Goal: Transaction & Acquisition: Purchase product/service

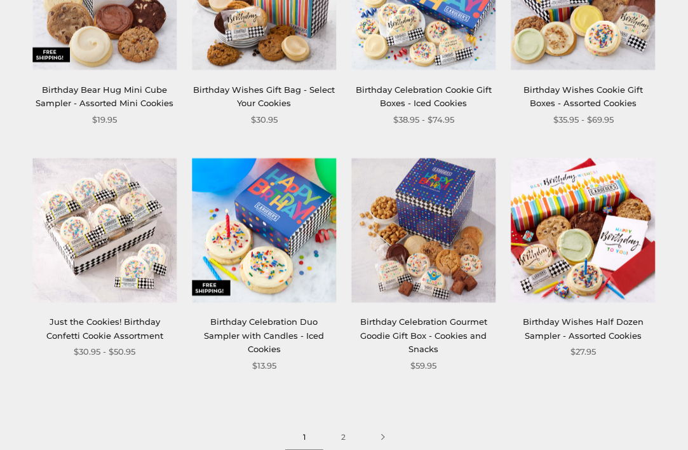
scroll to position [1243, 0]
click at [261, 226] on img at bounding box center [264, 230] width 144 height 144
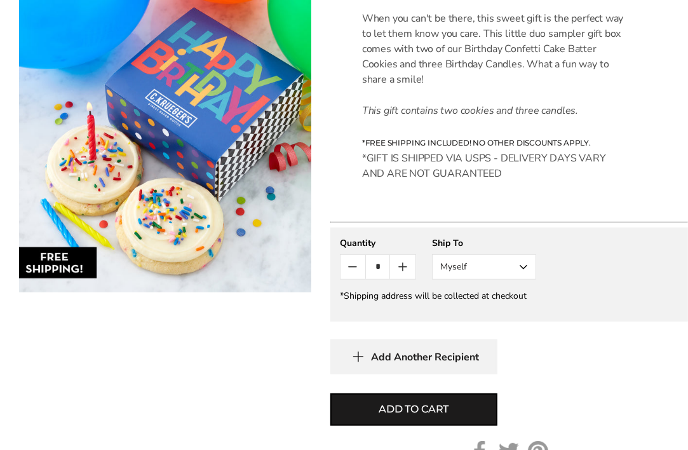
scroll to position [439, 0]
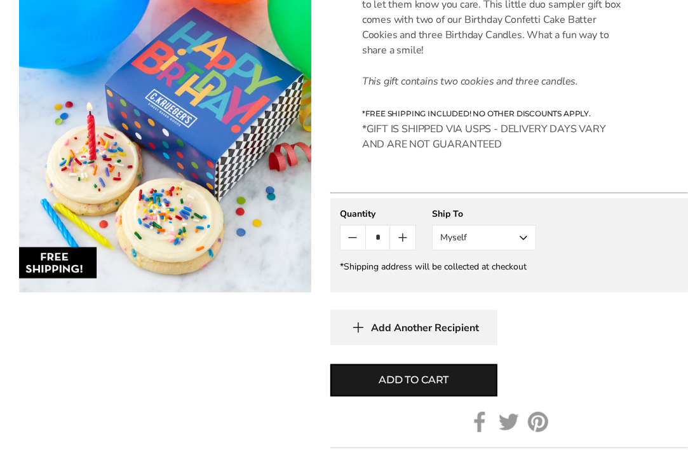
click at [521, 241] on button "Myself" at bounding box center [484, 237] width 104 height 25
click at [507, 284] on button "Other Recipient" at bounding box center [484, 284] width 103 height 23
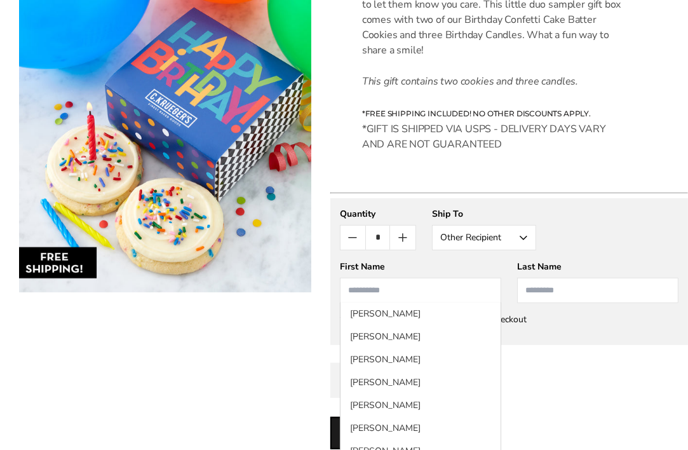
click at [442, 286] on input "First Name" at bounding box center [420, 290] width 161 height 25
type input "****"
click at [541, 287] on input "Last Name" at bounding box center [597, 290] width 161 height 25
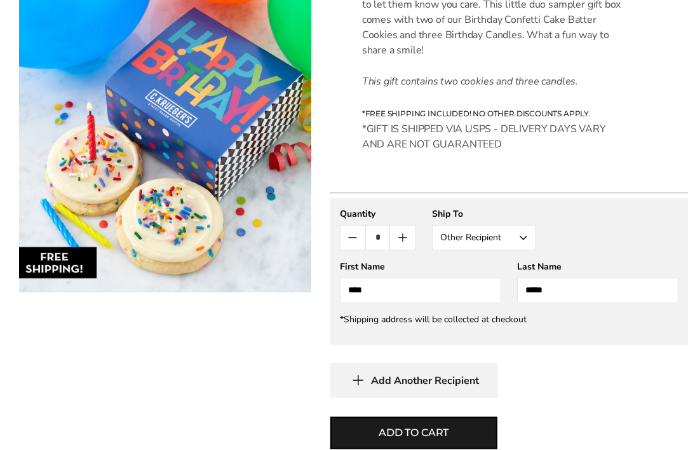
type input "*****"
click at [350, 287] on input "****" at bounding box center [420, 290] width 161 height 25
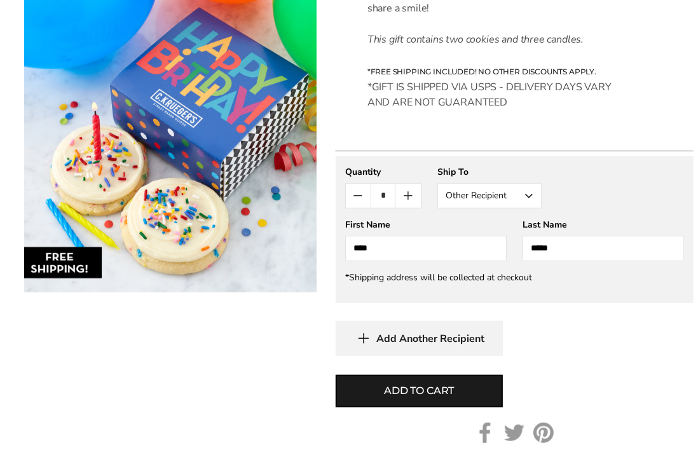
scroll to position [478, 0]
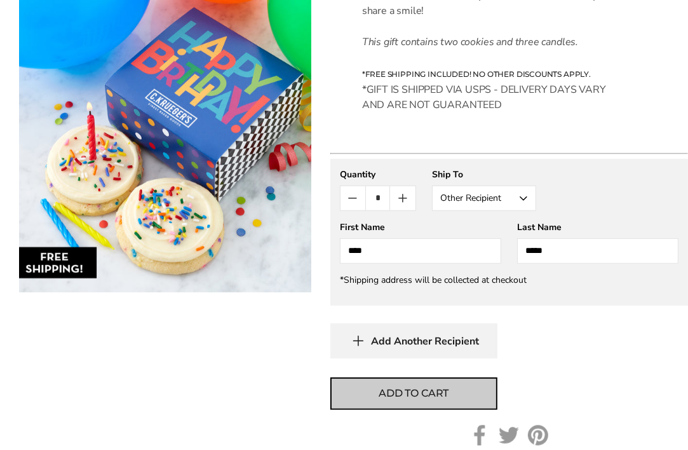
type input "****"
click at [437, 393] on span "Add to cart" at bounding box center [414, 393] width 70 height 15
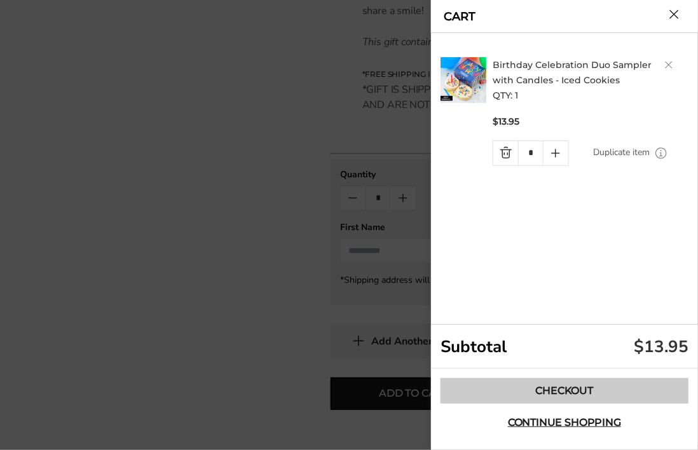
click at [556, 387] on link "Checkout" at bounding box center [565, 390] width 248 height 25
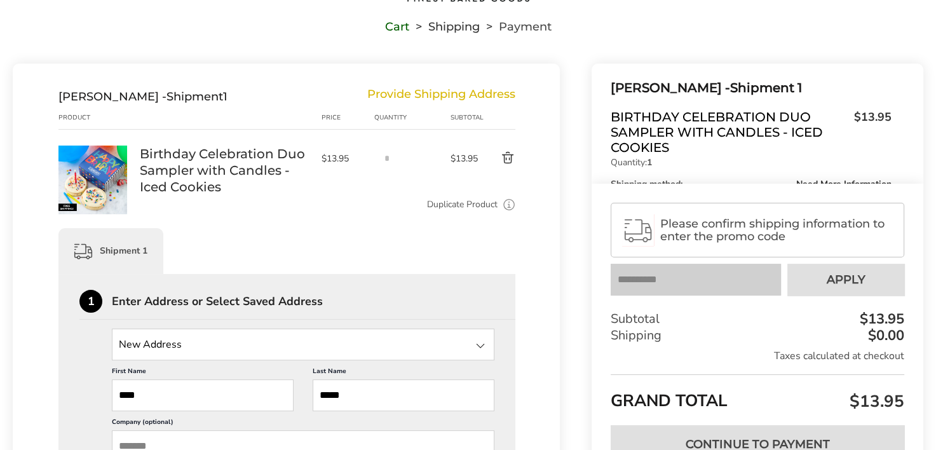
scroll to position [178, 0]
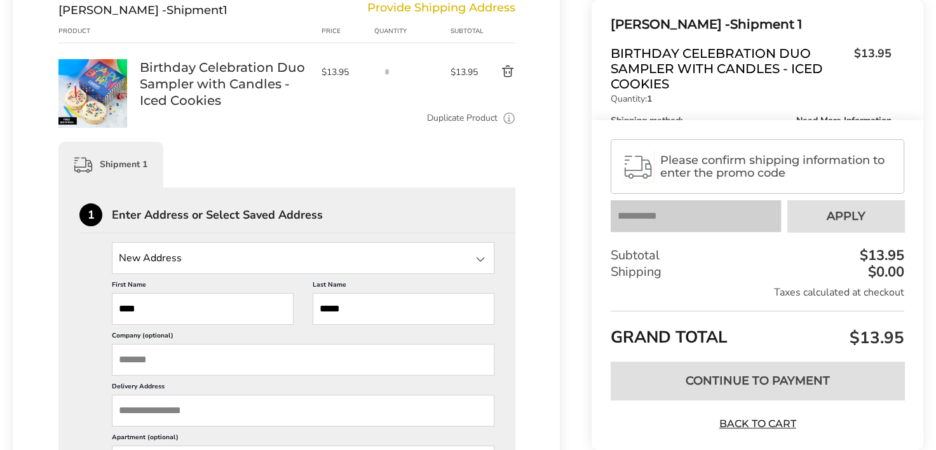
click at [300, 262] on input "State" at bounding box center [303, 258] width 383 height 32
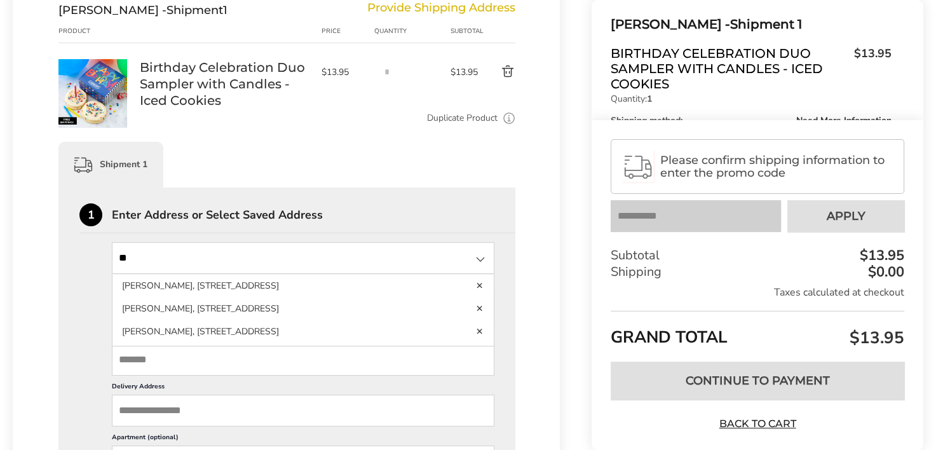
type input "*"
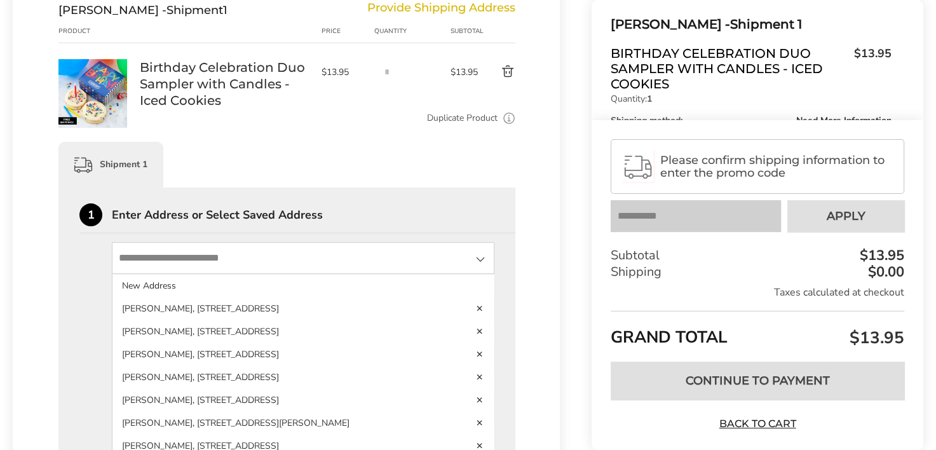
click at [325, 164] on div "Shipment 1" at bounding box center [286, 165] width 457 height 46
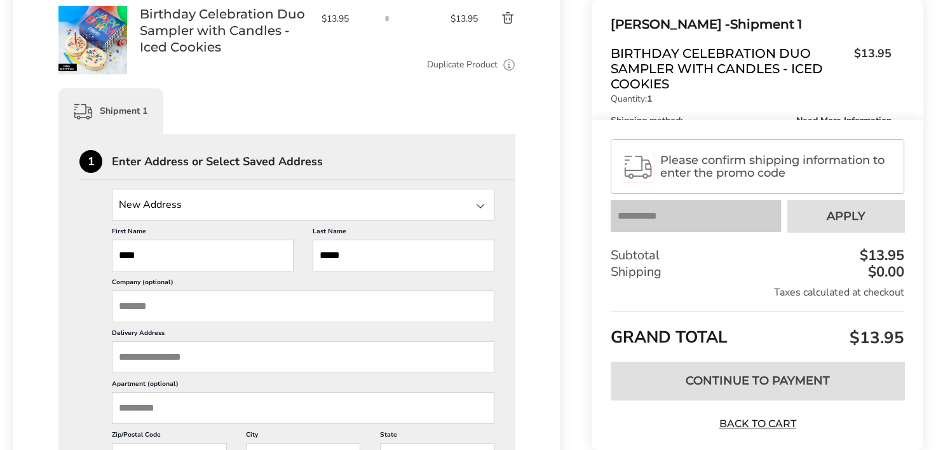
scroll to position [238, 0]
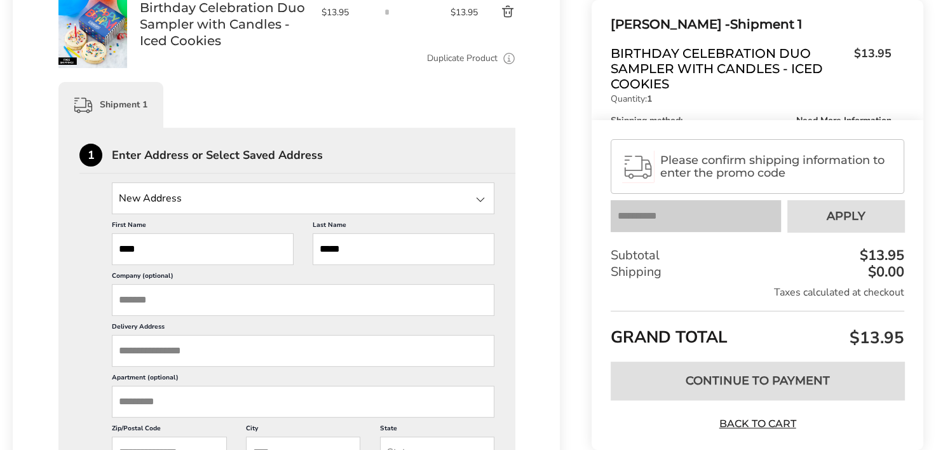
click at [192, 354] on input "Delivery Address" at bounding box center [303, 351] width 383 height 32
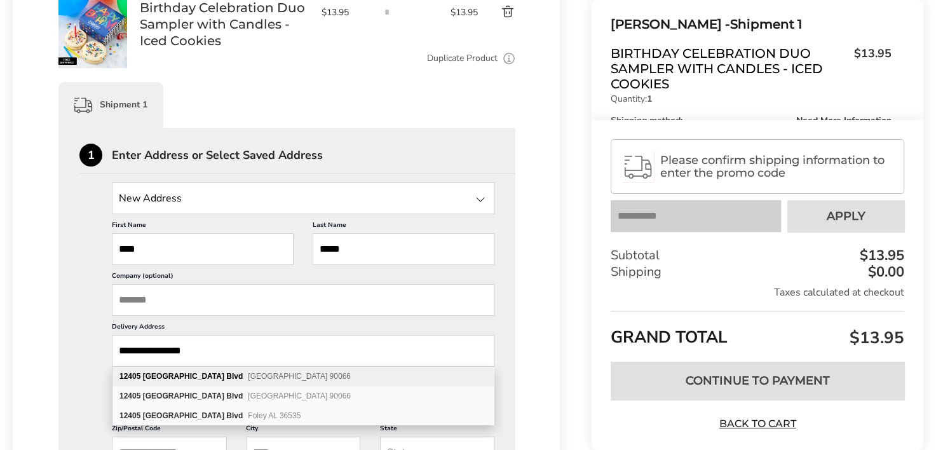
click at [248, 376] on span "[GEOGRAPHIC_DATA] 90066" at bounding box center [299, 376] width 103 height 9
type input "**********"
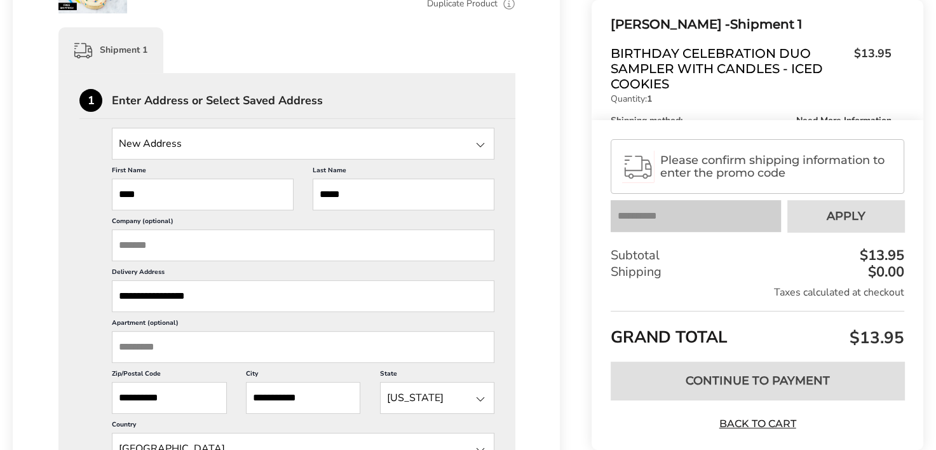
scroll to position [294, 0]
click at [182, 348] on input "Apartment (optional)" at bounding box center [303, 346] width 383 height 32
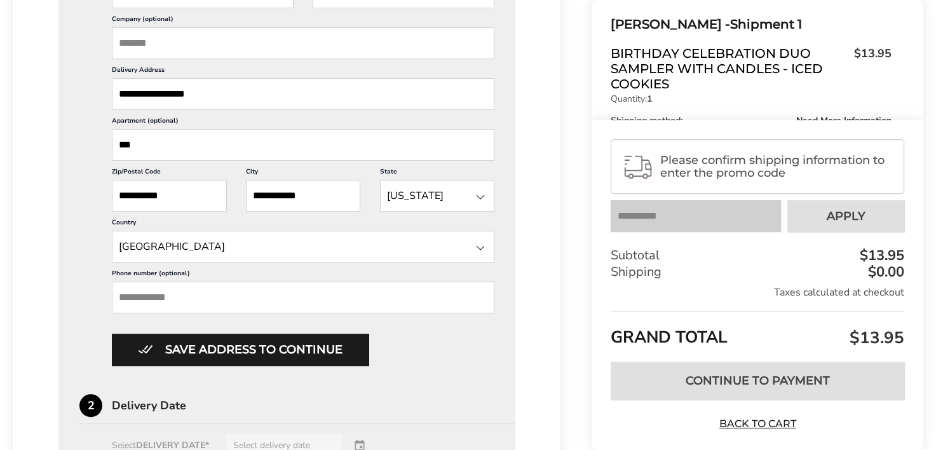
scroll to position [495, 0]
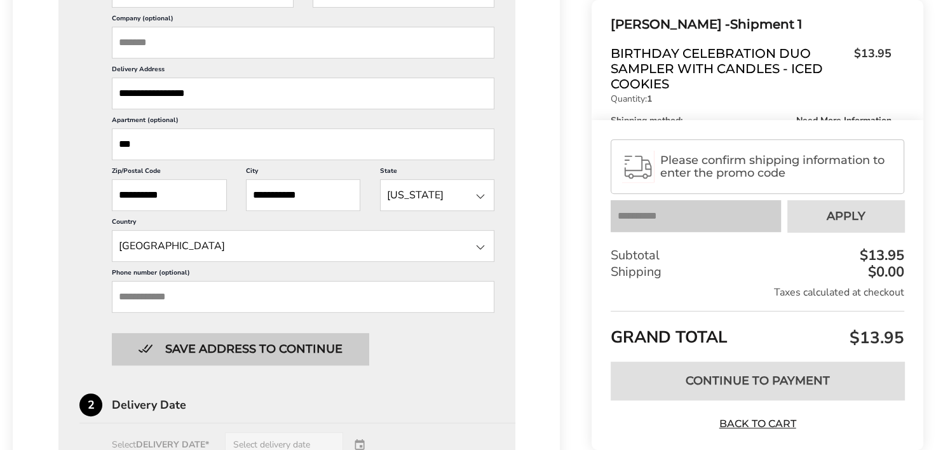
type input "***"
click at [183, 348] on button "Save address to continue" at bounding box center [240, 349] width 257 height 32
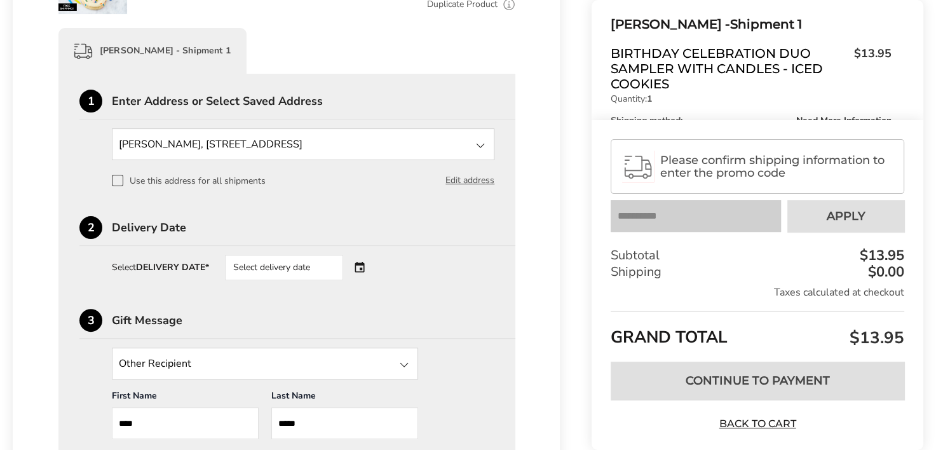
click at [366, 266] on div "Select delivery date" at bounding box center [302, 267] width 154 height 25
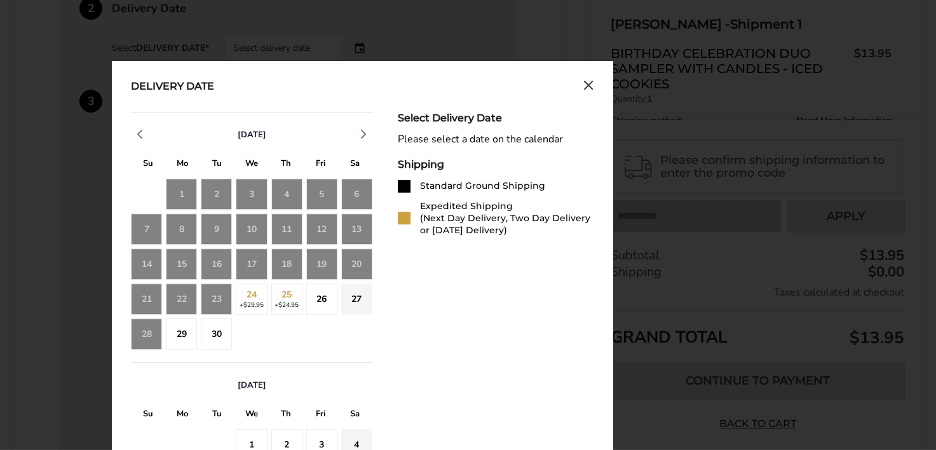
scroll to position [512, 0]
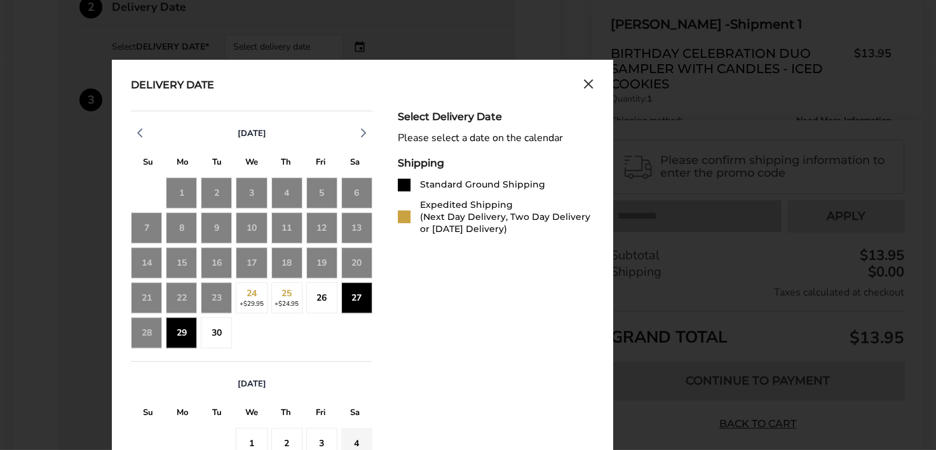
click at [318, 297] on div "26" at bounding box center [321, 297] width 31 height 31
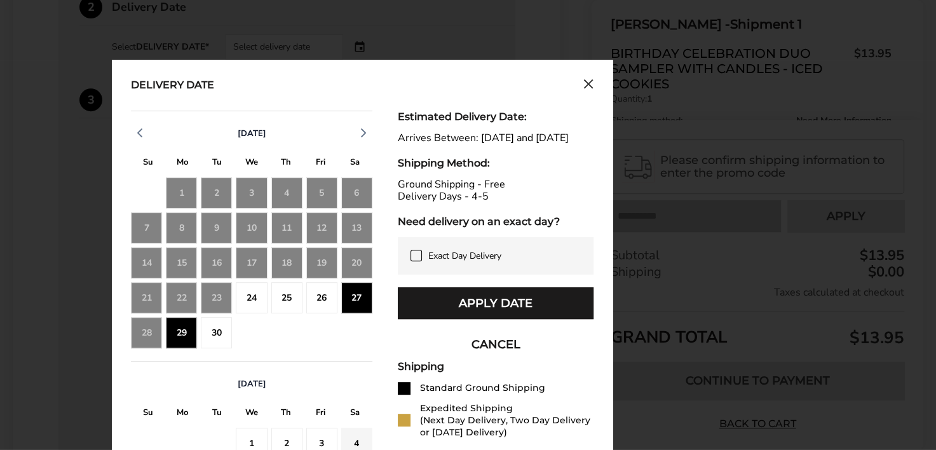
click at [249, 296] on div "24" at bounding box center [251, 297] width 31 height 31
click at [289, 323] on div "2" at bounding box center [286, 332] width 31 height 31
click at [284, 441] on div "2" at bounding box center [286, 443] width 31 height 31
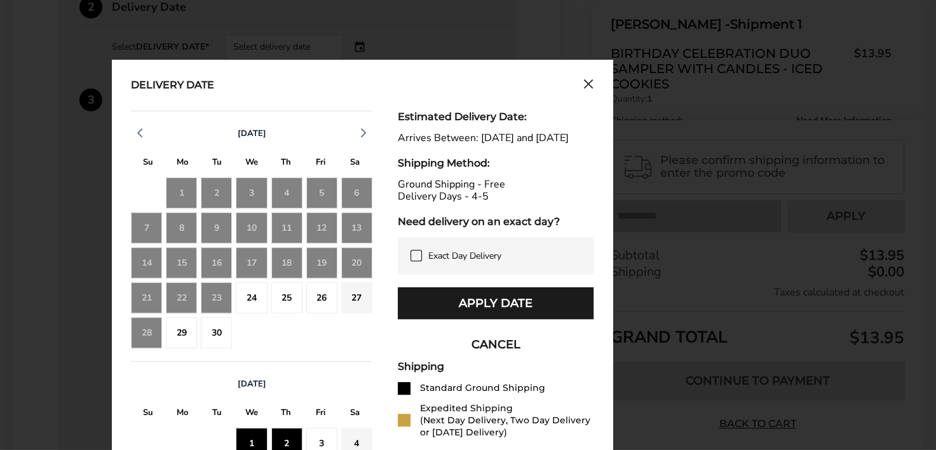
click at [250, 299] on div "24" at bounding box center [251, 297] width 31 height 31
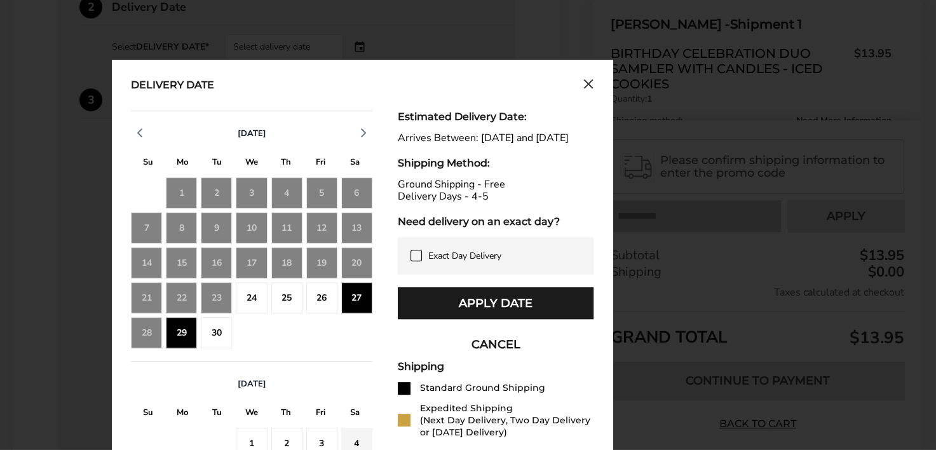
click at [328, 298] on div "26" at bounding box center [321, 297] width 31 height 31
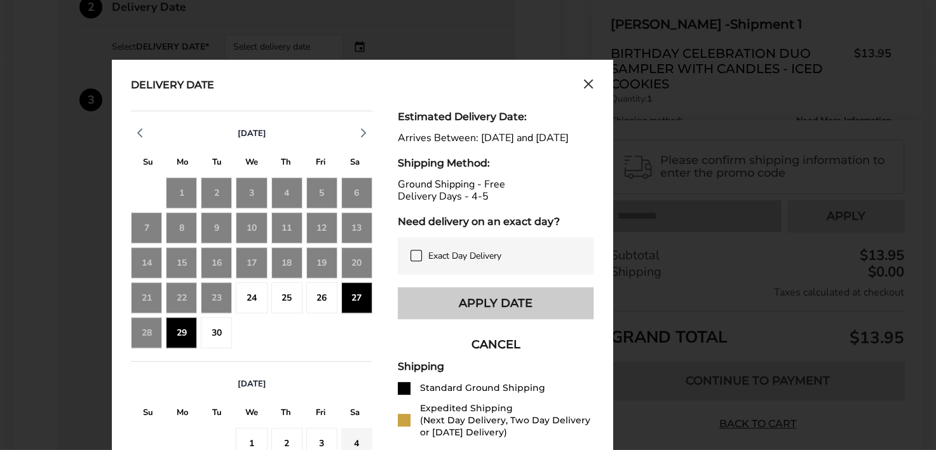
click at [427, 313] on button "Apply Date" at bounding box center [496, 303] width 196 height 32
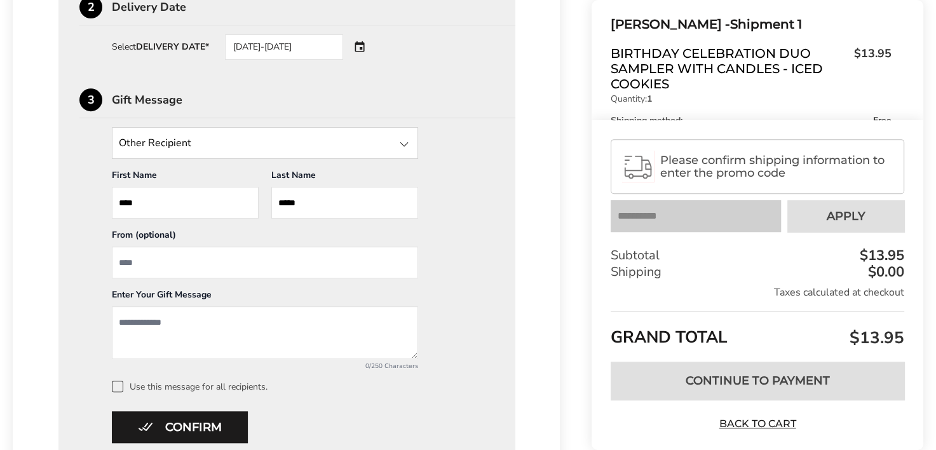
click at [177, 266] on input "From" at bounding box center [265, 263] width 306 height 32
type input "**********"
click at [132, 316] on textarea "Add a message" at bounding box center [265, 332] width 306 height 53
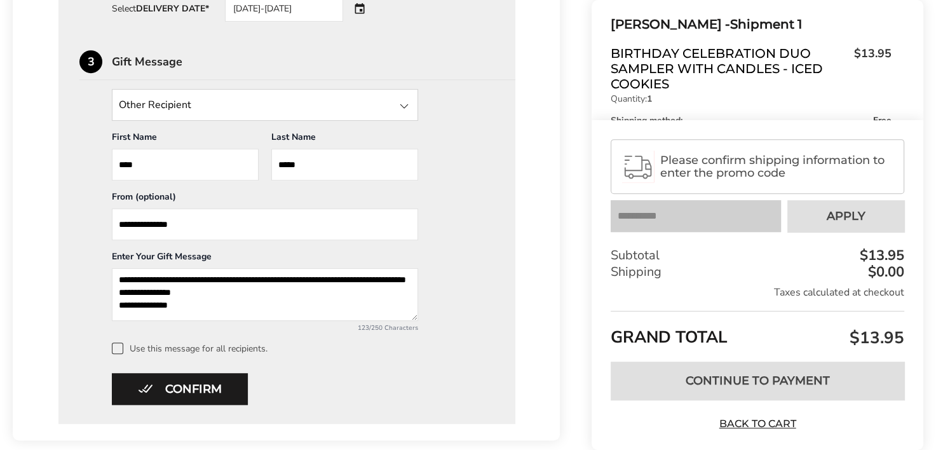
scroll to position [549, 0]
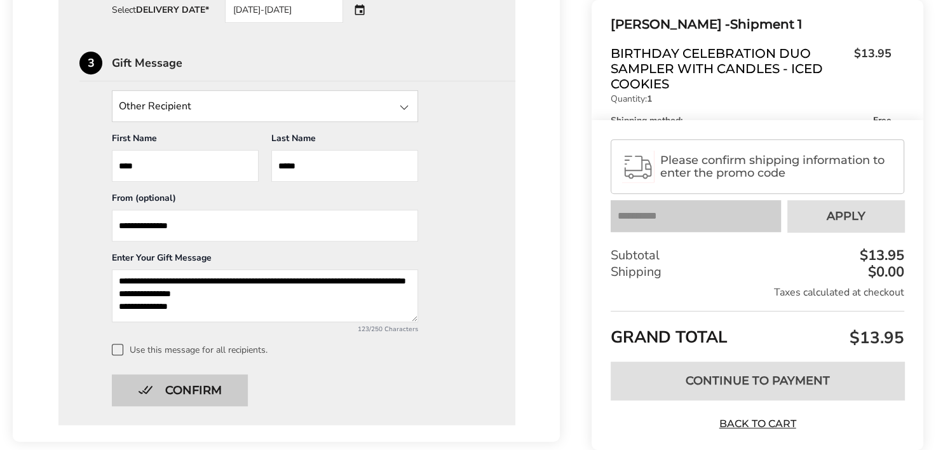
type textarea "**********"
click at [202, 388] on button "Confirm" at bounding box center [180, 390] width 136 height 32
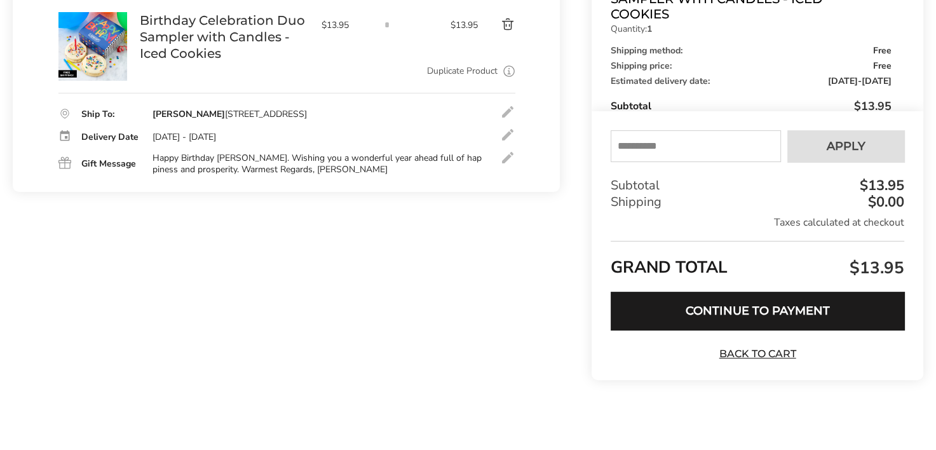
scroll to position [225, 0]
click at [665, 311] on button "Continue to Payment" at bounding box center [758, 311] width 294 height 38
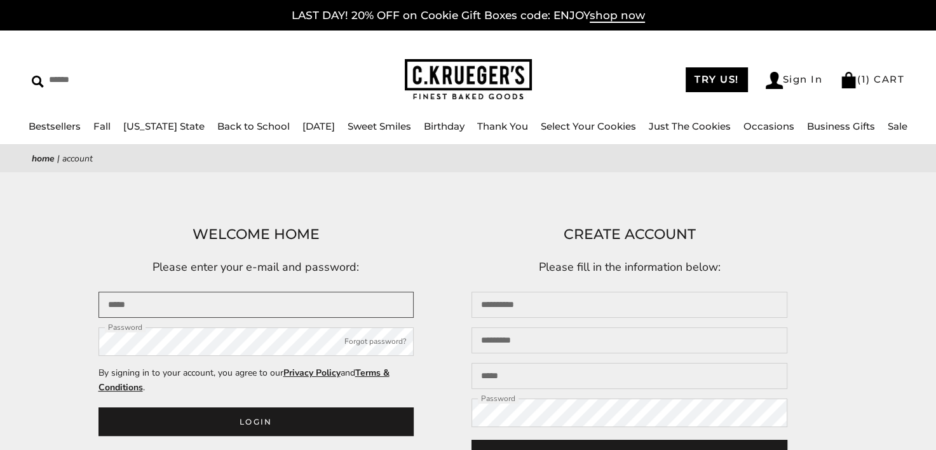
click at [163, 305] on input "Email" at bounding box center [257, 305] width 316 height 26
click at [170, 312] on input "Email" at bounding box center [257, 305] width 316 height 26
type input "**********"
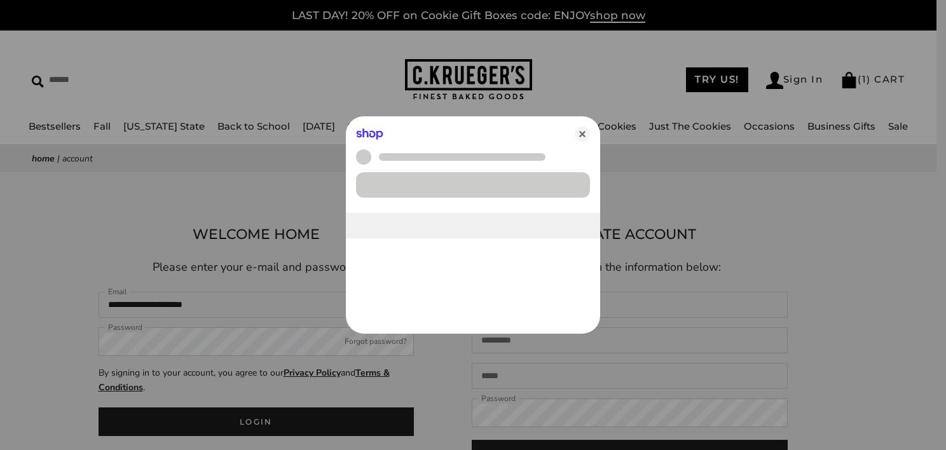
click at [158, 343] on div at bounding box center [473, 225] width 946 height 450
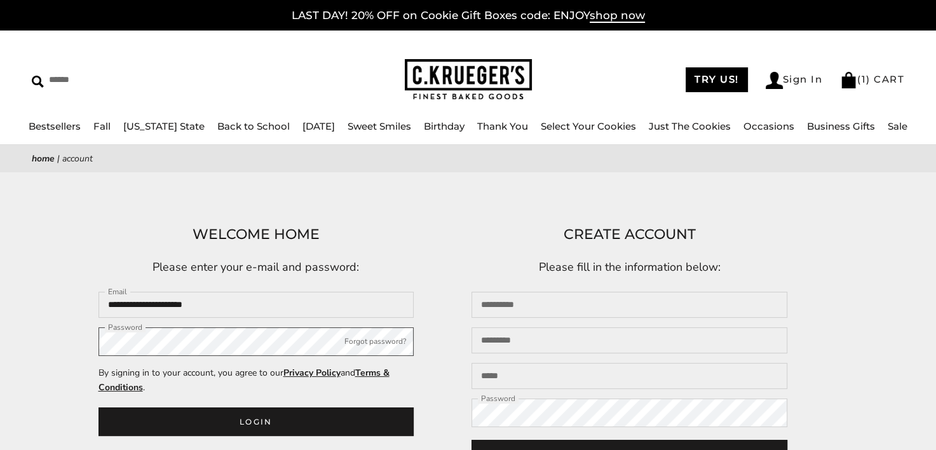
click at [99, 407] on button "Login" at bounding box center [257, 421] width 316 height 29
